Goal: Navigation & Orientation: Find specific page/section

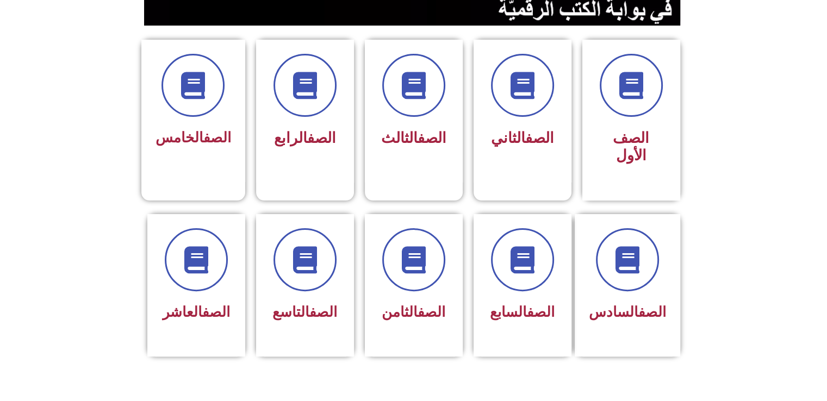
scroll to position [255, 0]
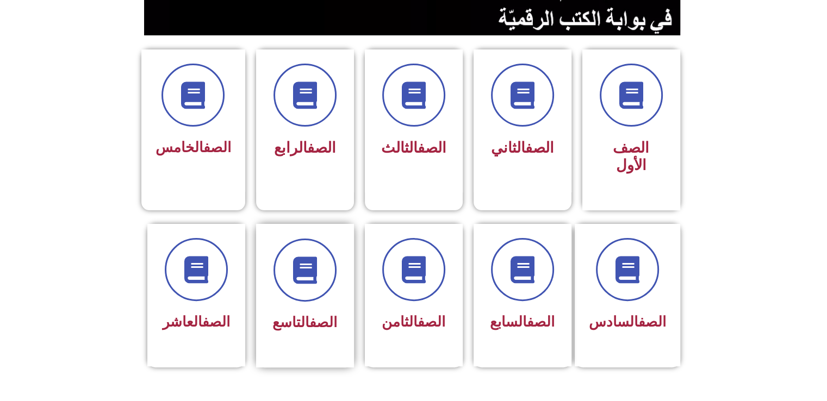
click at [278, 314] on span "الصف التاسع" at bounding box center [304, 322] width 65 height 16
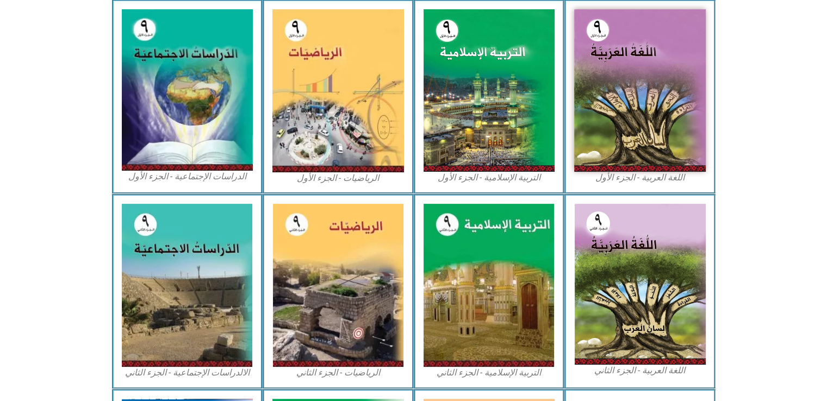
scroll to position [344, 0]
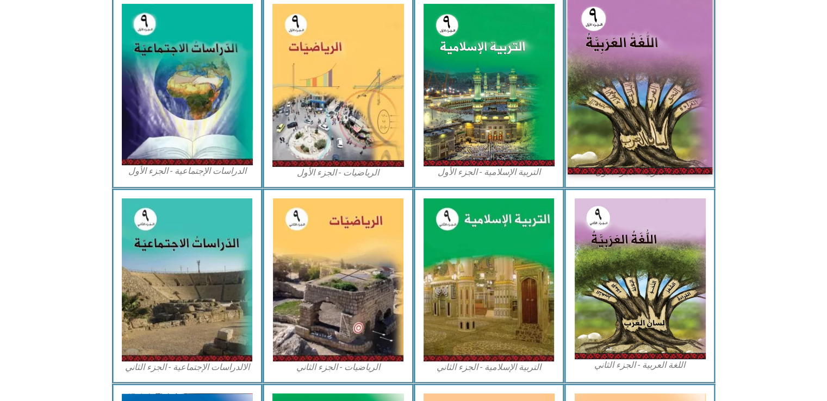
click at [694, 121] on img at bounding box center [639, 85] width 145 height 179
